Goal: Book appointment/travel/reservation

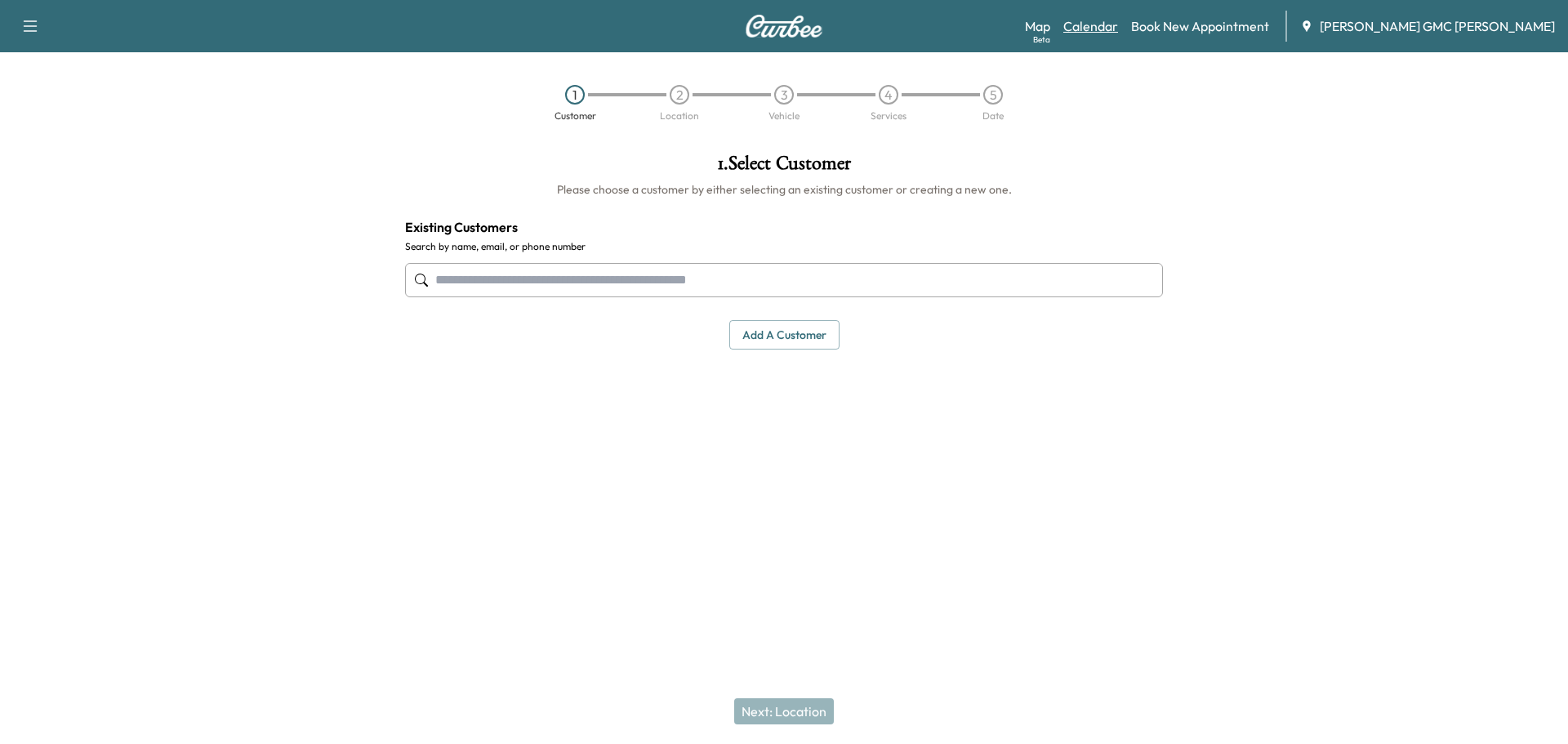
click at [1118, 18] on link "Calendar" at bounding box center [1090, 25] width 54 height 20
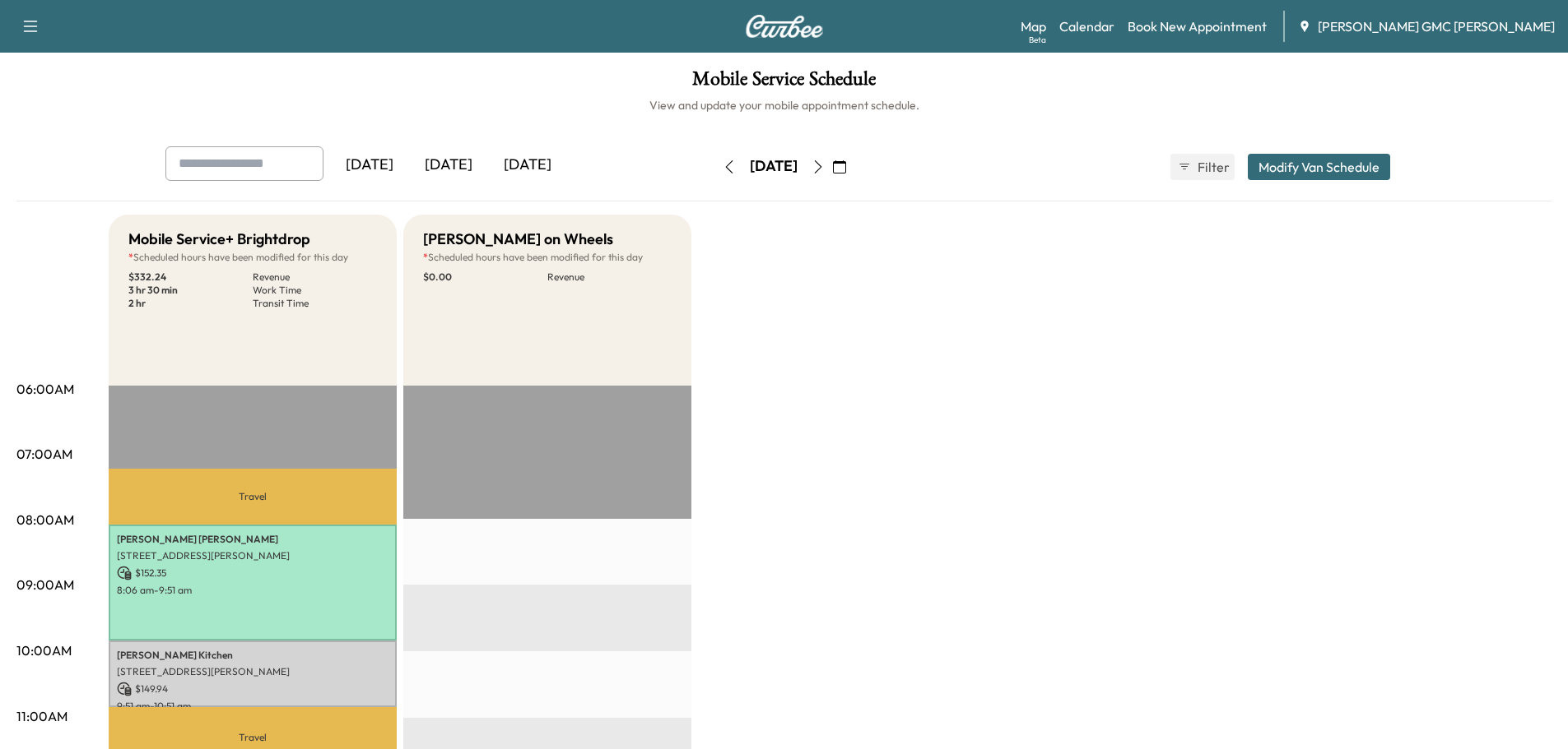
click at [825, 167] on icon "button" at bounding box center [819, 167] width 13 height 13
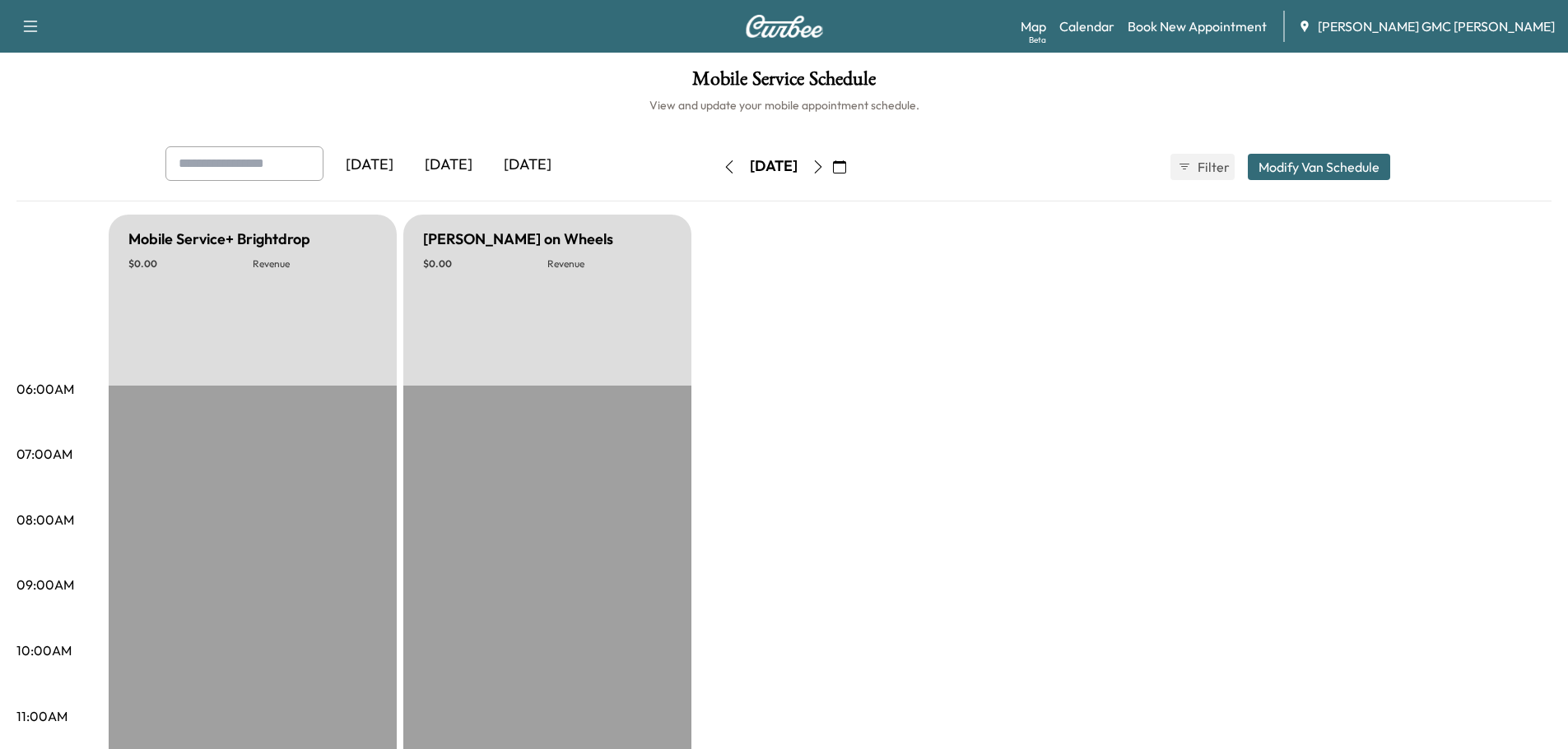
click at [821, 172] on icon "button" at bounding box center [818, 167] width 8 height 13
click at [825, 172] on icon "button" at bounding box center [819, 167] width 13 height 13
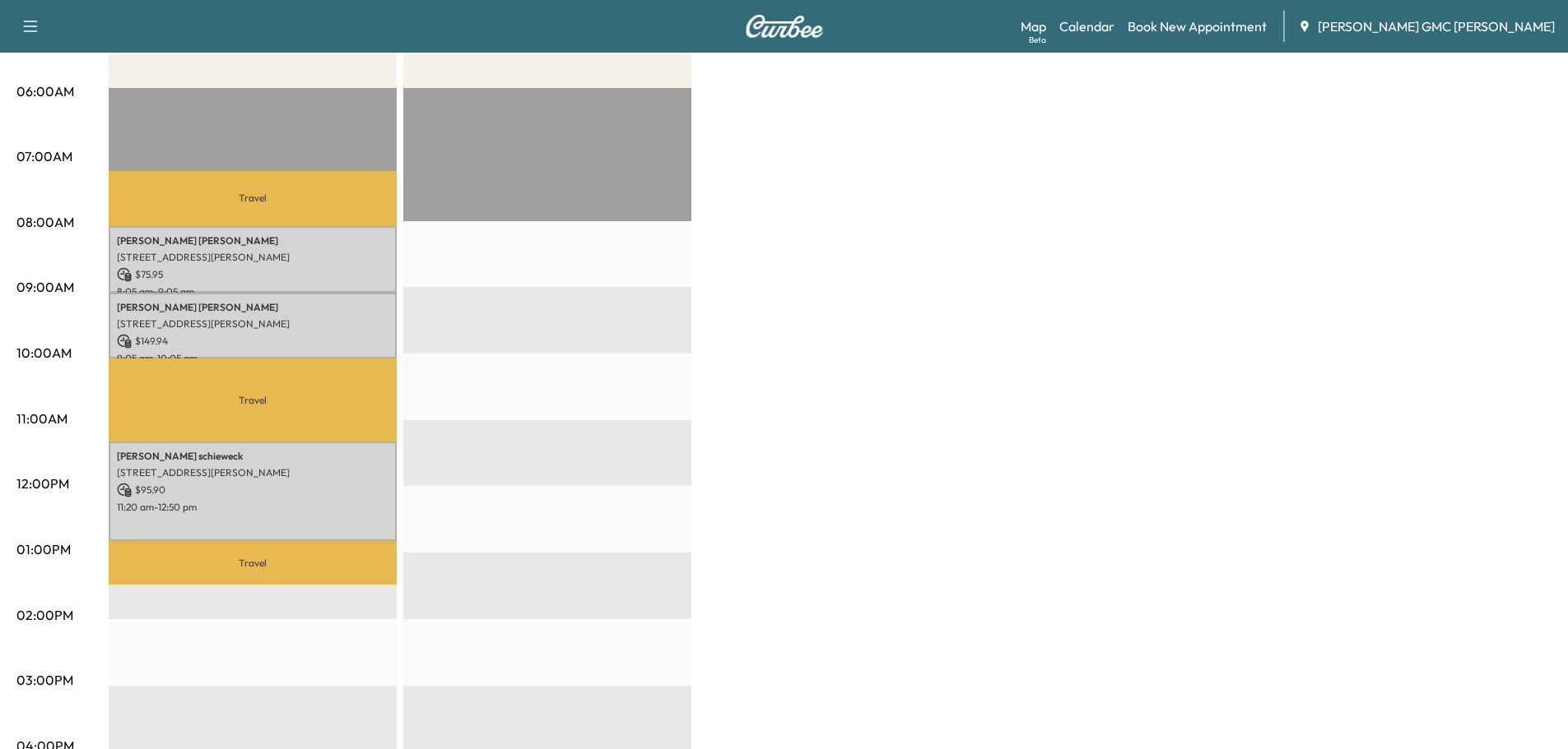
scroll to position [305, 0]
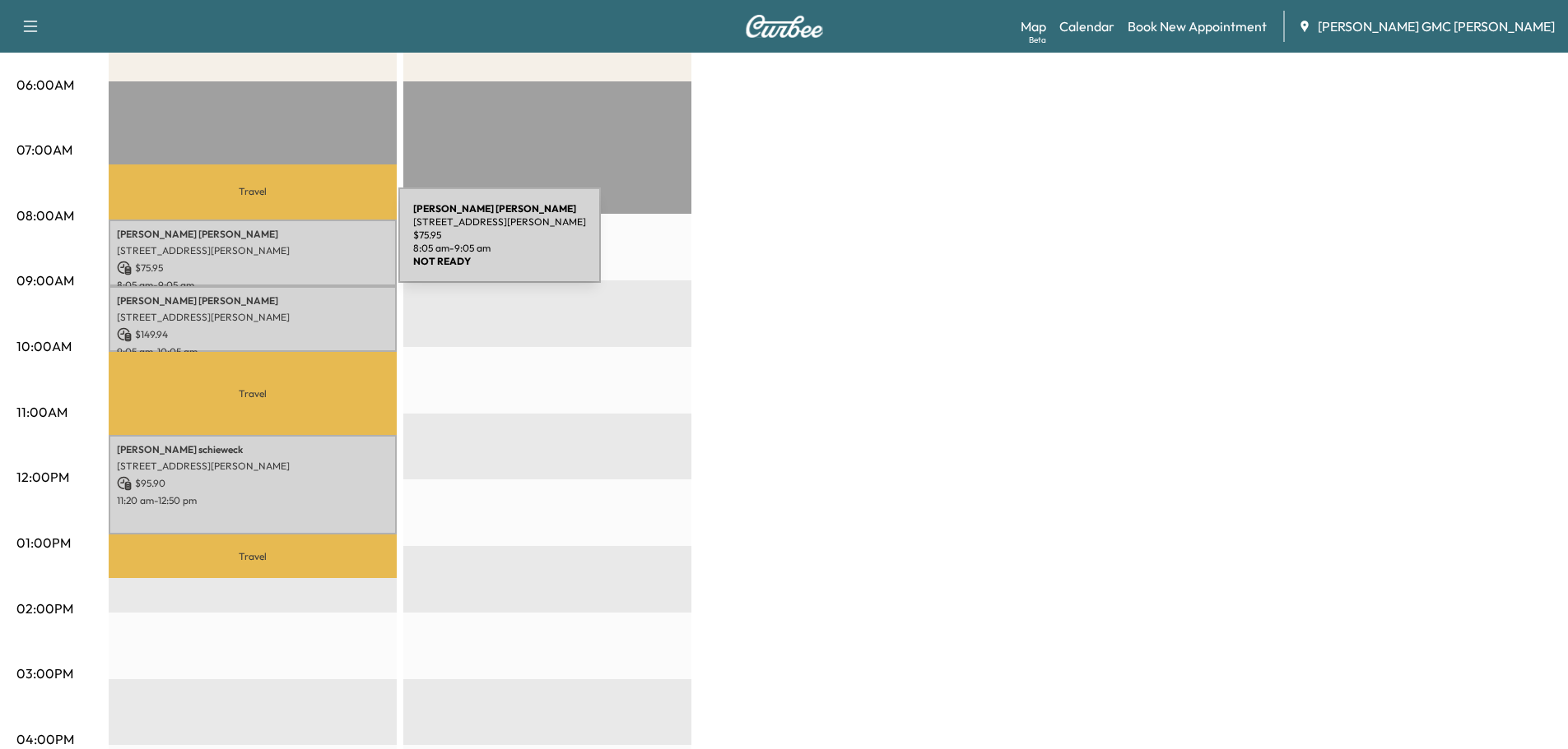
click at [275, 245] on p "[STREET_ADDRESS][PERSON_NAME]" at bounding box center [253, 251] width 272 height 13
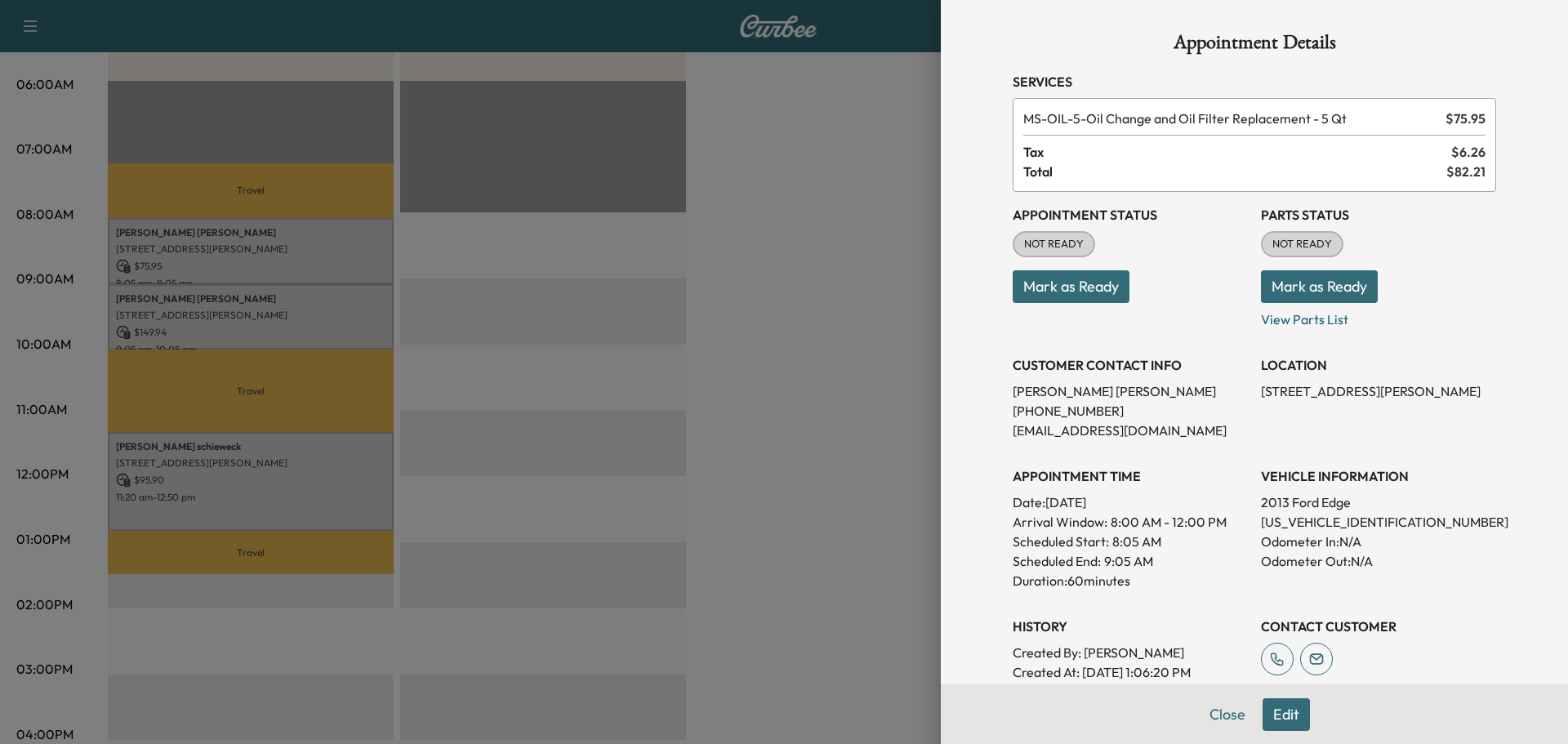
click at [191, 302] on div at bounding box center [784, 372] width 1568 height 744
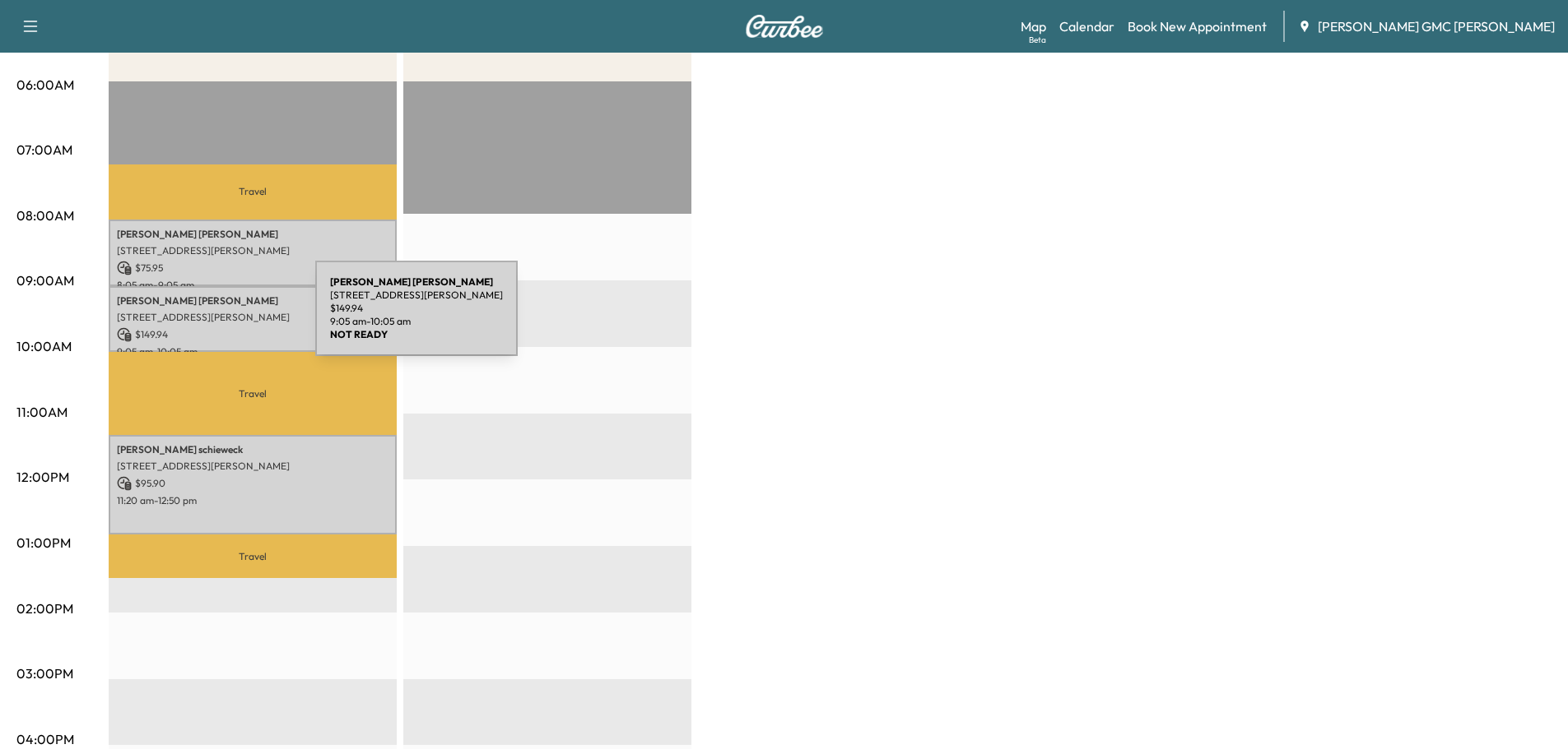
click at [192, 319] on p "[STREET_ADDRESS][PERSON_NAME]" at bounding box center [253, 318] width 272 height 13
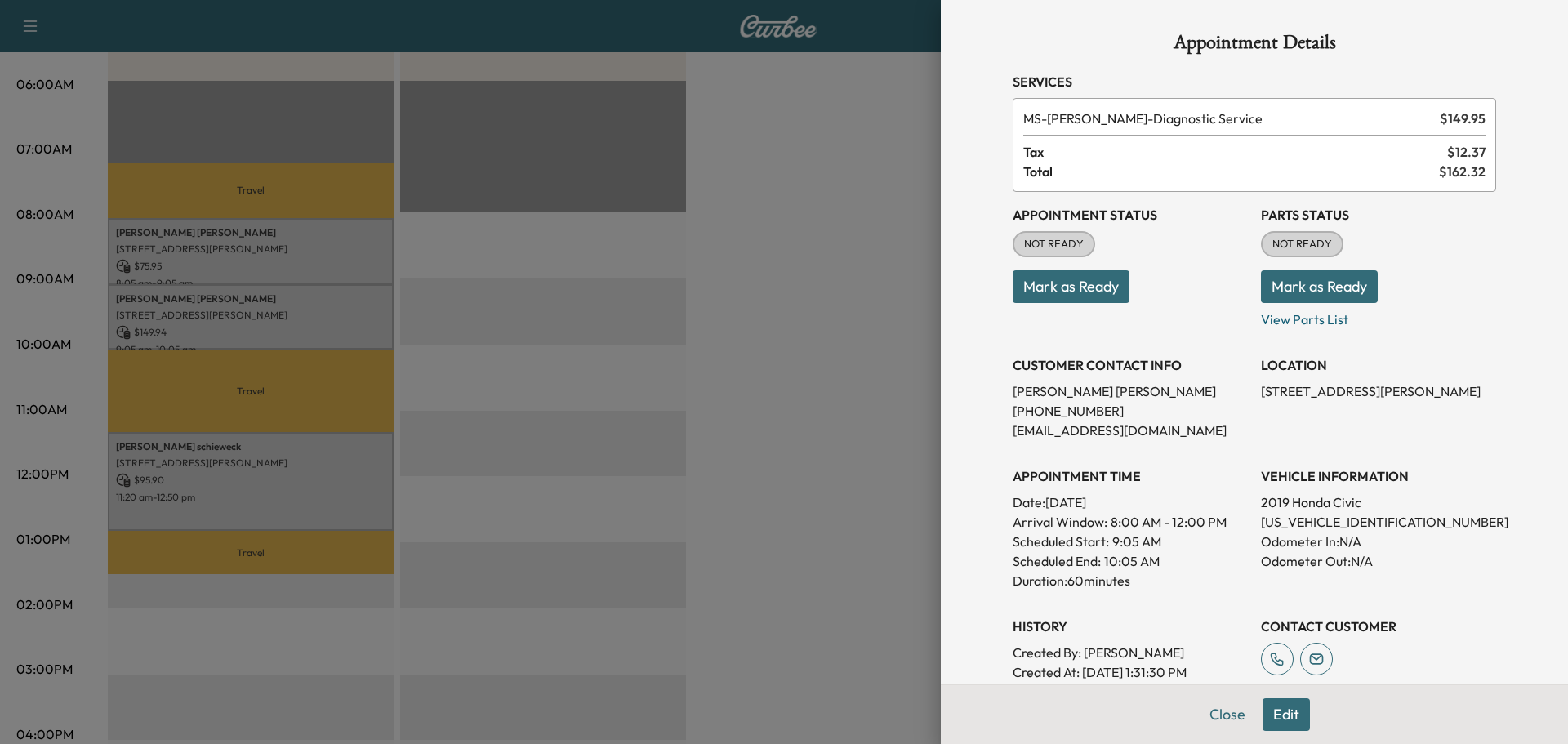
click at [127, 214] on div at bounding box center [784, 372] width 1568 height 744
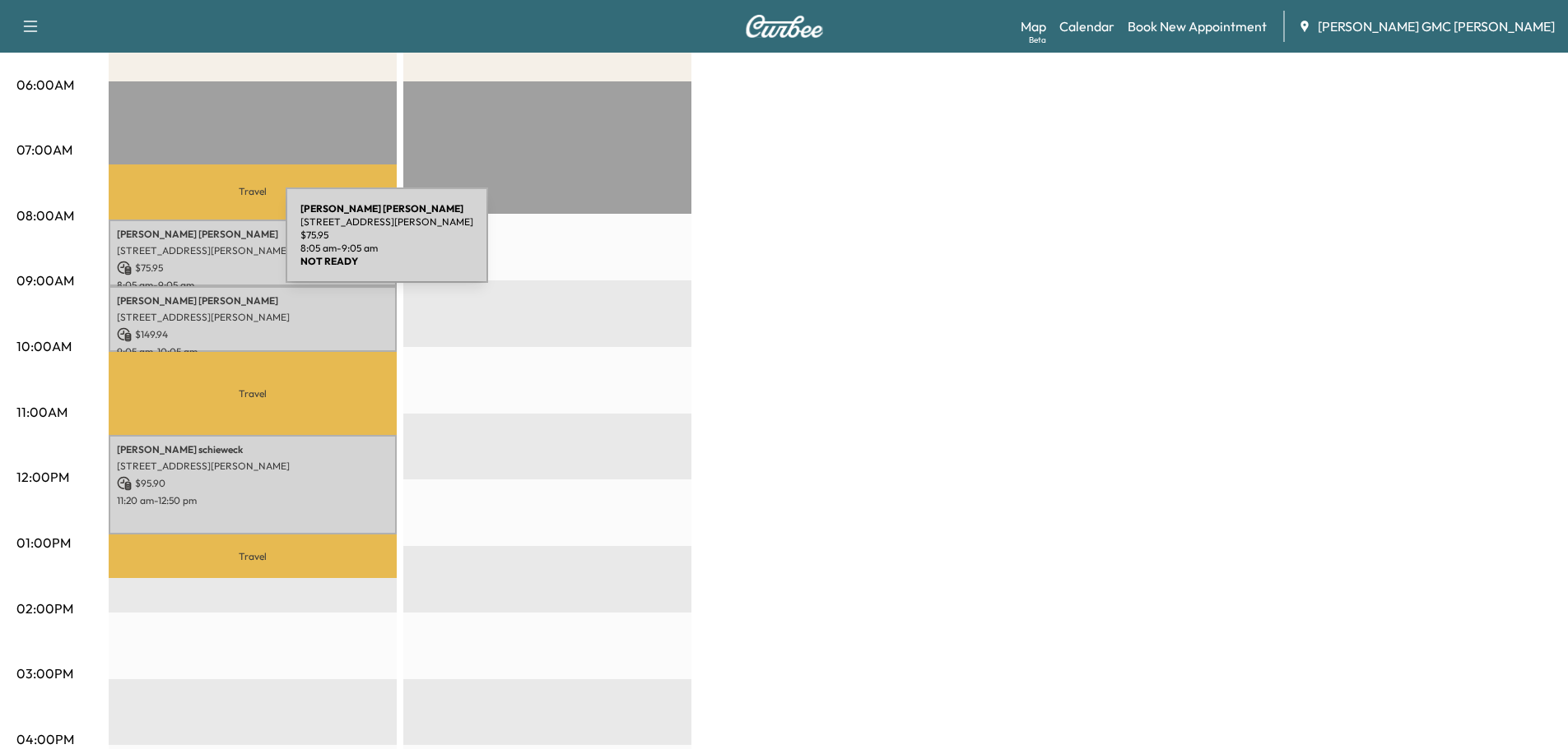
click at [180, 270] on p "$ 75.95" at bounding box center [253, 269] width 272 height 15
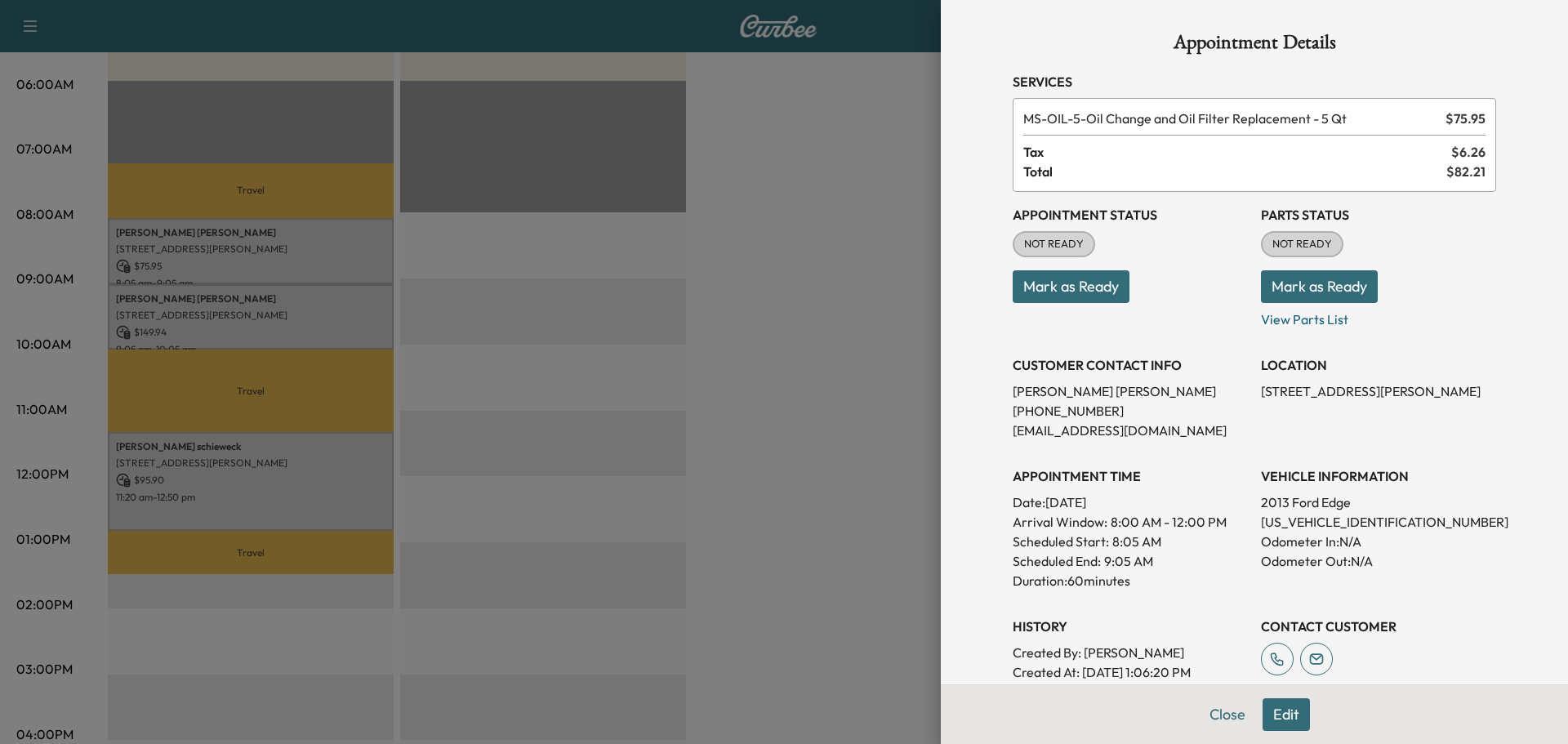
click at [685, 307] on div at bounding box center [784, 372] width 1568 height 744
